Goal: Task Accomplishment & Management: Manage account settings

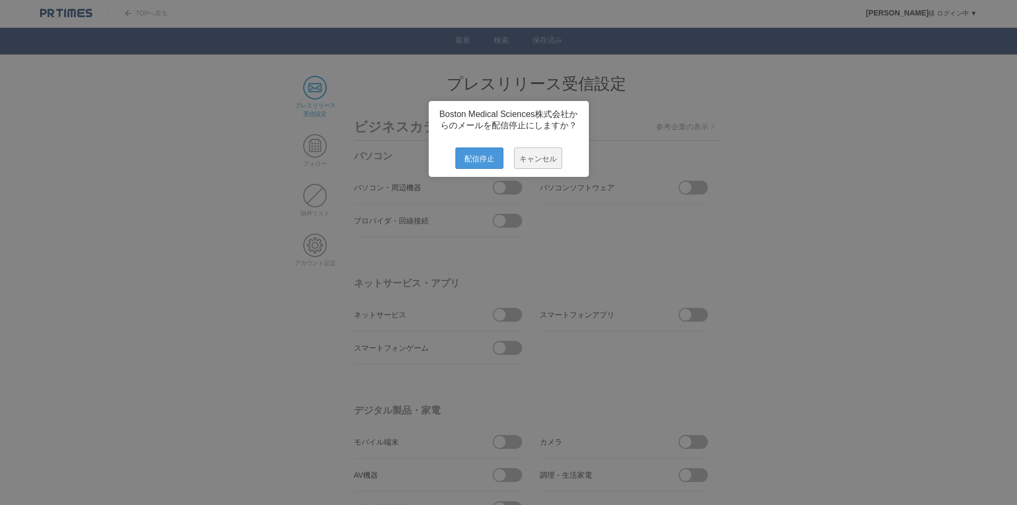
click at [472, 169] on span "配信停止" at bounding box center [479, 157] width 48 height 21
click at [459, 158] on span "配信停止" at bounding box center [479, 157] width 48 height 21
click at [460, 160] on span "配信停止" at bounding box center [479, 157] width 48 height 21
drag, startPoint x: 488, startPoint y: 177, endPoint x: 477, endPoint y: 162, distance: 18.4
click at [487, 169] on span "配信停止" at bounding box center [479, 157] width 48 height 21
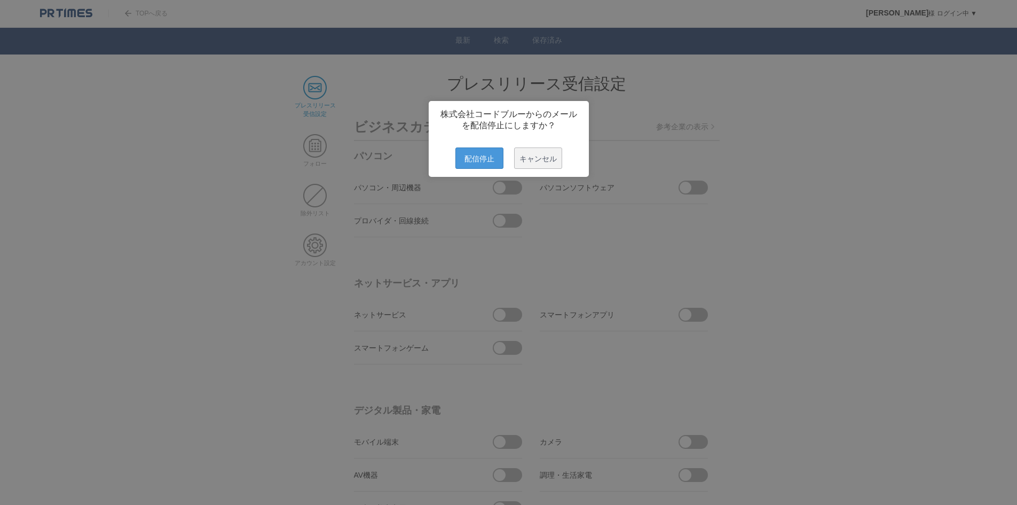
click at [462, 164] on span "配信停止" at bounding box center [479, 157] width 48 height 21
